Goal: Navigation & Orientation: Find specific page/section

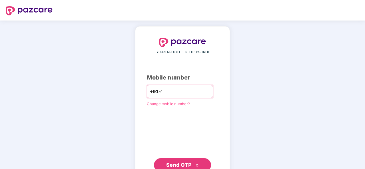
type input "**********"
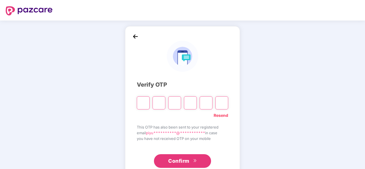
type input "*"
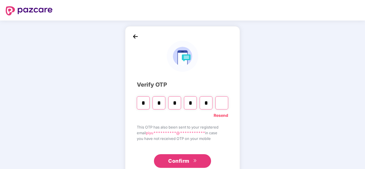
type input "*"
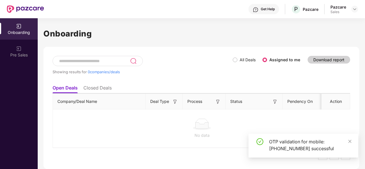
click at [359, 7] on header "Get Help P Pazcare Pazcare Sales" at bounding box center [182, 9] width 365 height 18
click at [354, 9] on img at bounding box center [354, 9] width 5 height 5
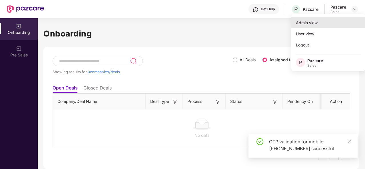
click at [311, 25] on div "Admin view" at bounding box center [328, 22] width 74 height 11
